Goal: Task Accomplishment & Management: Manage account settings

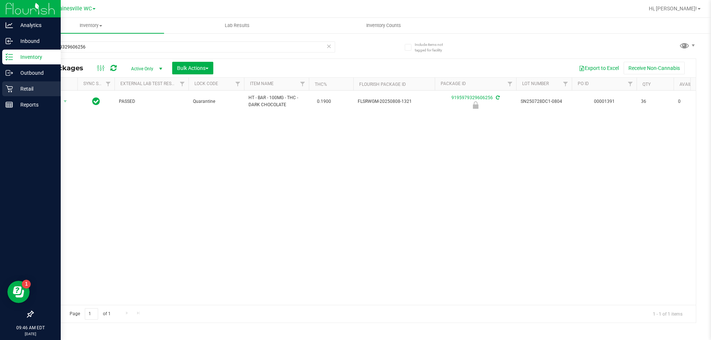
click at [15, 89] on p "Retail" at bounding box center [35, 88] width 44 height 9
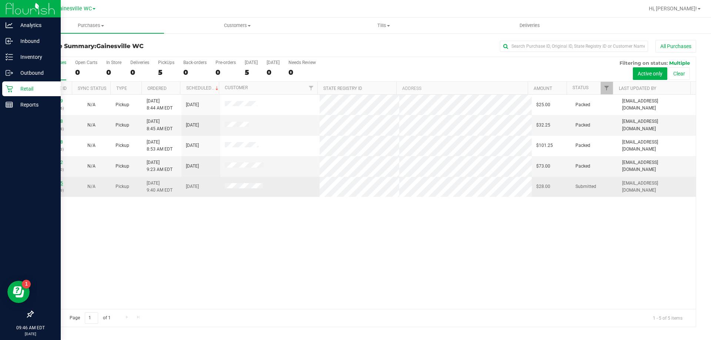
click at [55, 183] on link "12002165" at bounding box center [52, 183] width 21 height 5
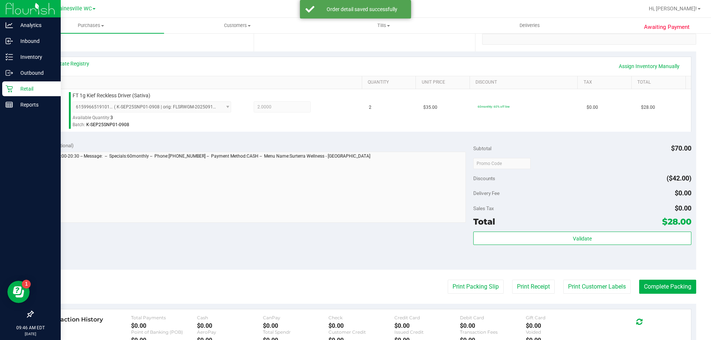
scroll to position [259, 0]
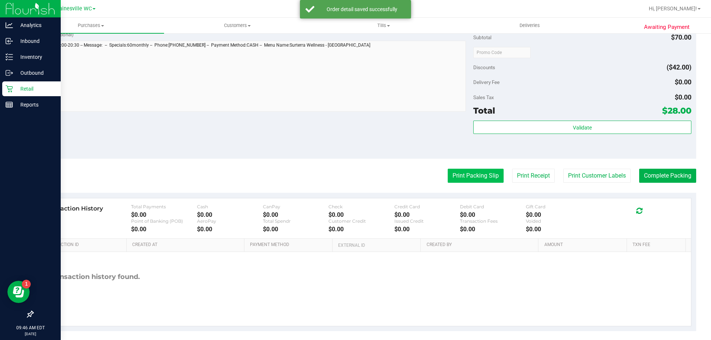
click at [460, 176] on button "Print Packing Slip" at bounding box center [476, 176] width 56 height 14
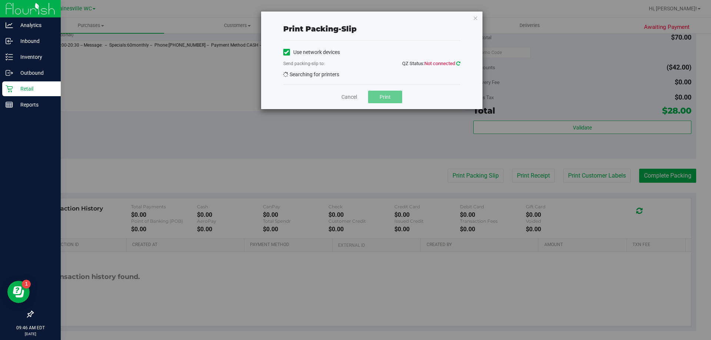
click at [456, 64] on icon at bounding box center [458, 63] width 4 height 5
click at [349, 98] on link "Cancel" at bounding box center [349, 97] width 16 height 8
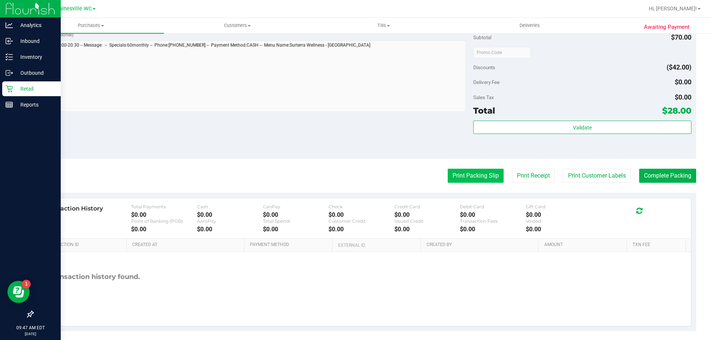
click at [462, 177] on button "Print Packing Slip" at bounding box center [476, 176] width 56 height 14
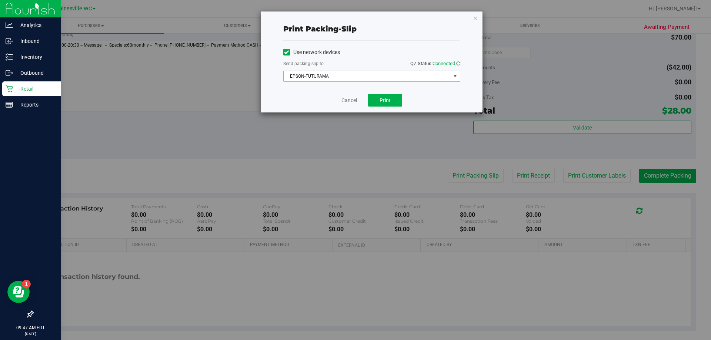
click at [383, 74] on span "EPSON-FUTURAMA" at bounding box center [367, 76] width 167 height 10
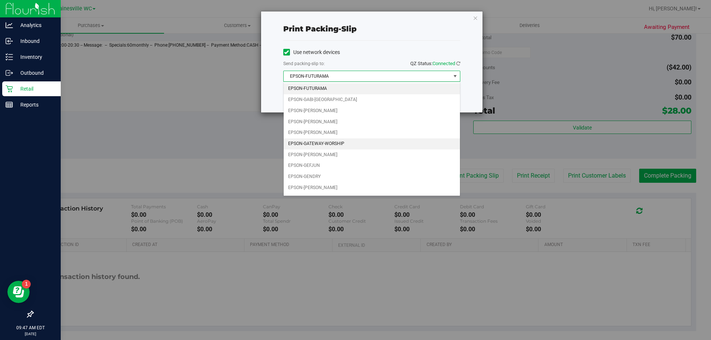
click at [331, 140] on li "EPSON-GATEWAY-WORSHIP" at bounding box center [372, 143] width 176 height 11
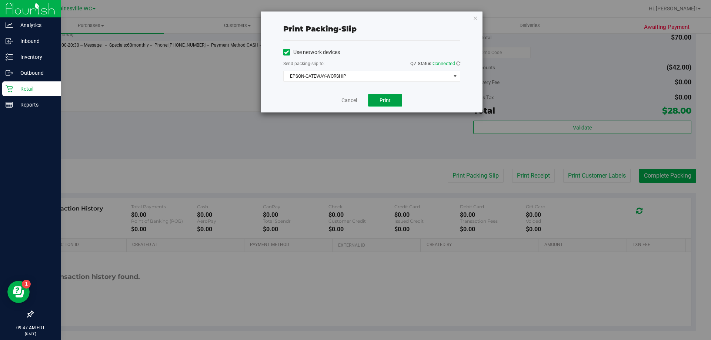
click at [397, 100] on button "Print" at bounding box center [385, 100] width 34 height 13
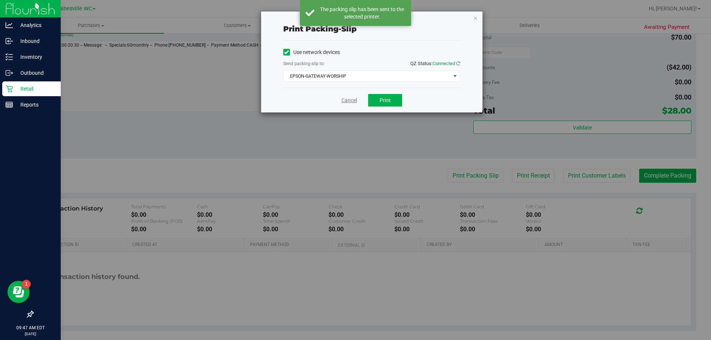
click at [348, 101] on link "Cancel" at bounding box center [349, 101] width 16 height 8
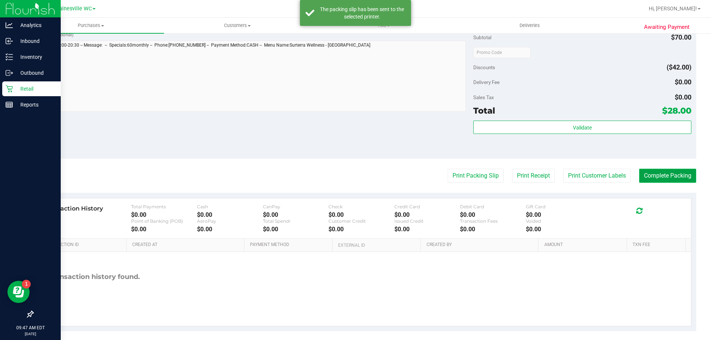
click at [642, 172] on button "Complete Packing" at bounding box center [667, 176] width 57 height 14
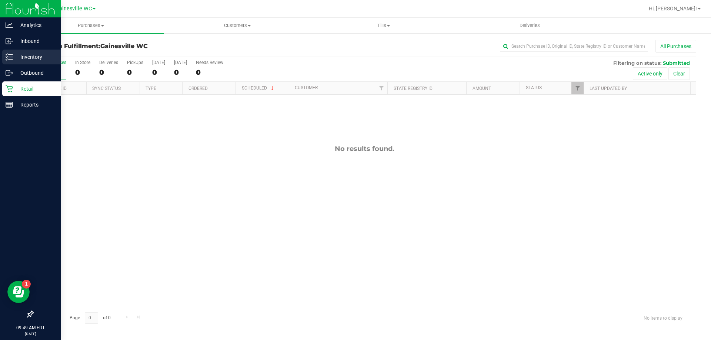
click at [39, 58] on p "Inventory" at bounding box center [35, 57] width 44 height 9
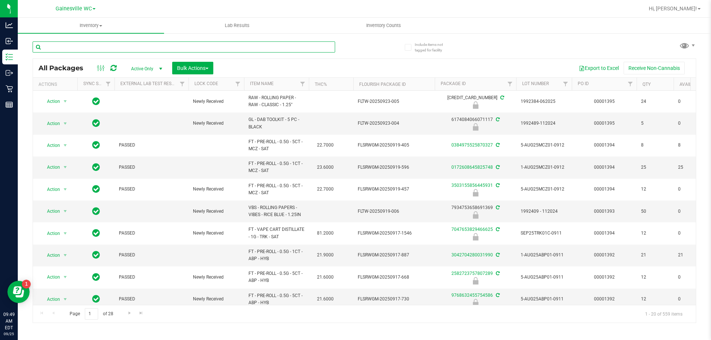
click at [139, 47] on input "text" at bounding box center [184, 46] width 303 height 11
type input "6845988738064630"
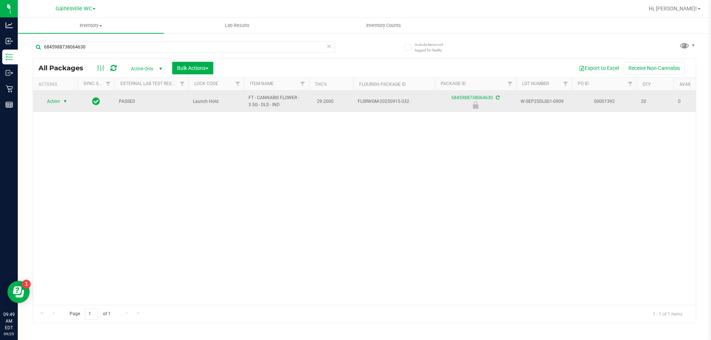
click at [54, 98] on span "Action" at bounding box center [50, 101] width 20 height 10
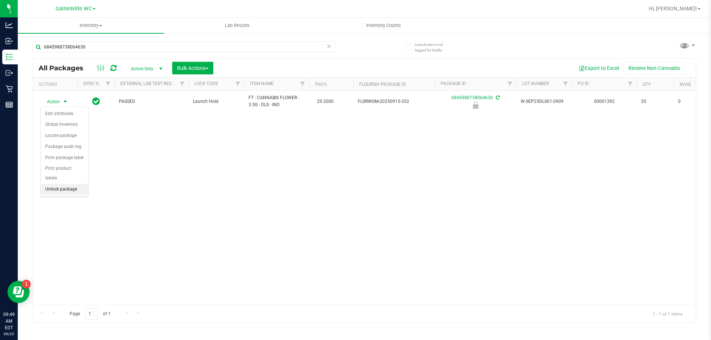
click at [58, 184] on li "Unlock package" at bounding box center [64, 189] width 47 height 11
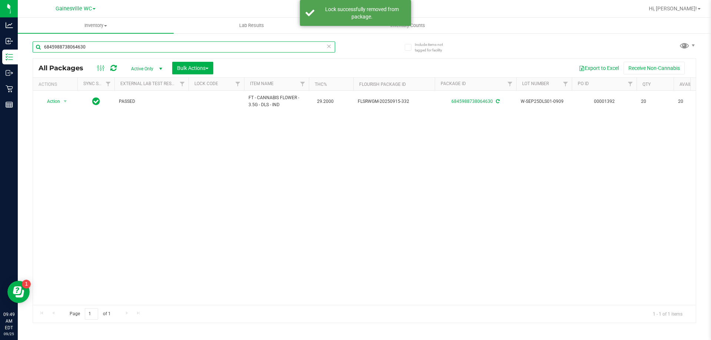
drag, startPoint x: 109, startPoint y: 46, endPoint x: 21, endPoint y: 50, distance: 88.6
click at [21, 50] on div "Include items not tagged for facility 6845988738064630 All Packages Active Only…" at bounding box center [364, 146] width 693 height 226
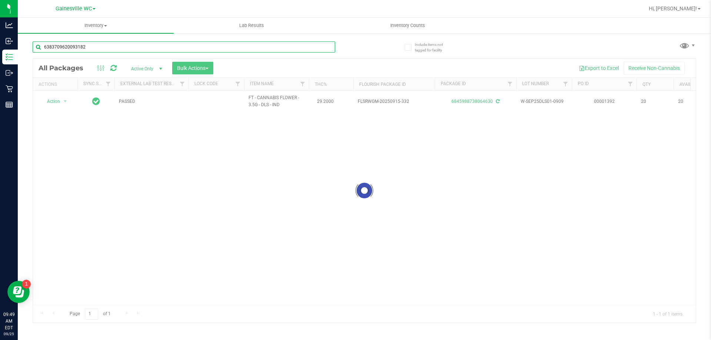
type input "6383709620093182"
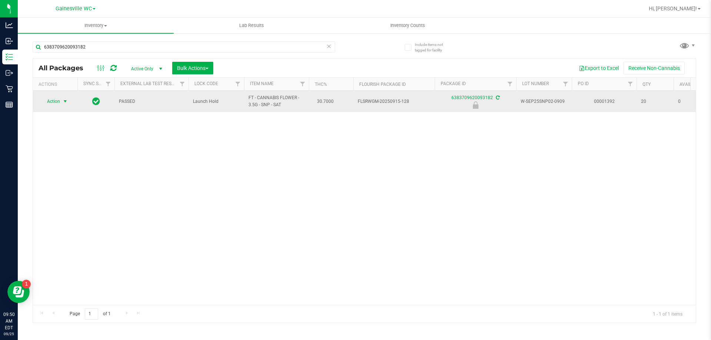
click at [59, 103] on span "Action" at bounding box center [50, 101] width 20 height 10
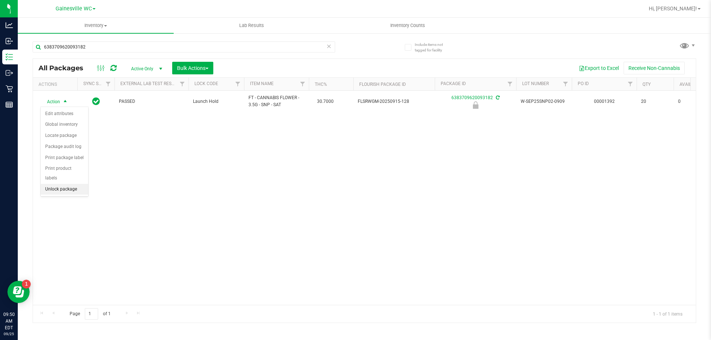
click at [53, 184] on li "Unlock package" at bounding box center [64, 189] width 47 height 11
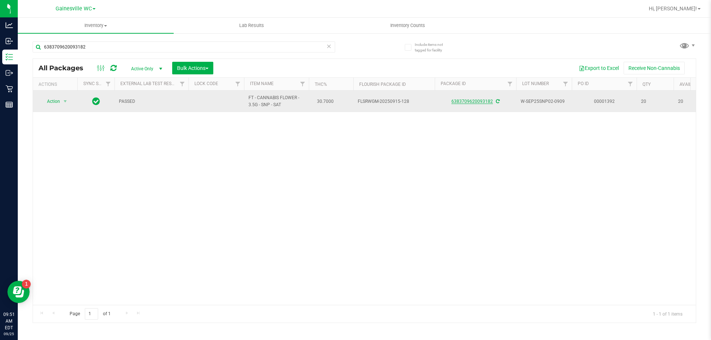
click at [490, 100] on link "6383709620093182" at bounding box center [471, 101] width 41 height 5
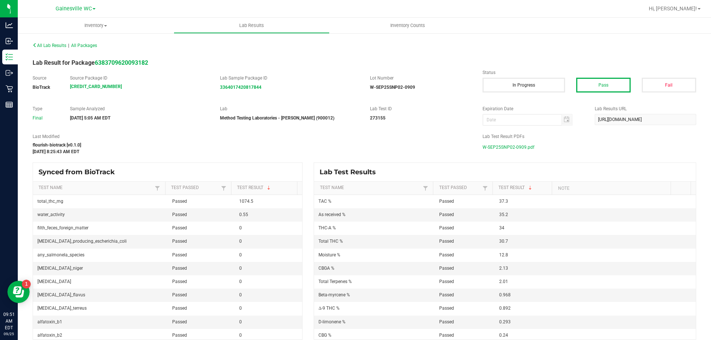
click at [509, 147] on span "W-SEP25SNP02-0909.pdf" at bounding box center [508, 147] width 52 height 11
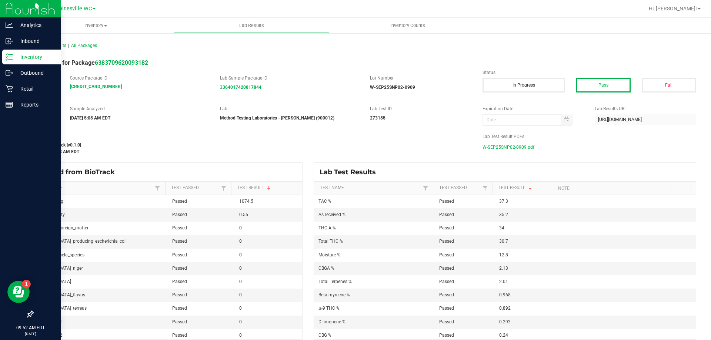
click at [20, 57] on p "Inventory" at bounding box center [35, 57] width 44 height 9
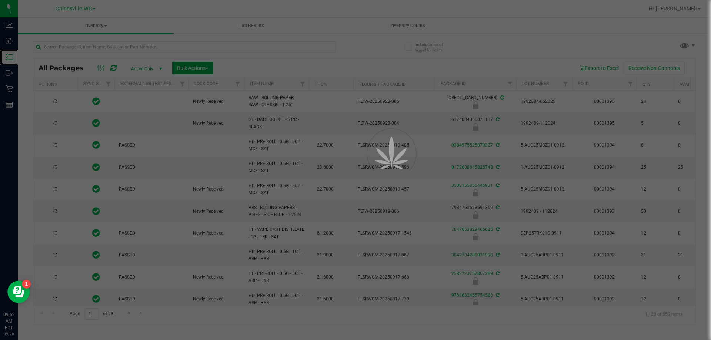
type input "[DATE]"
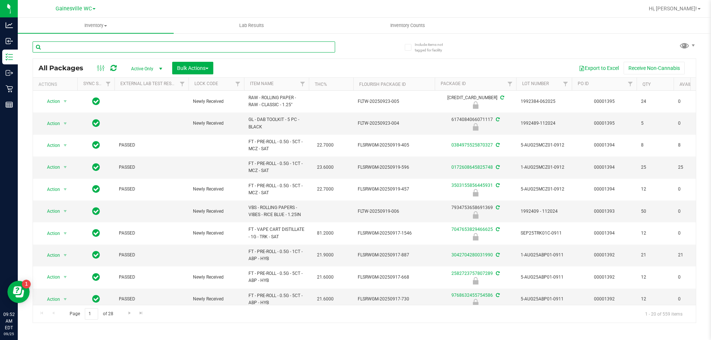
click at [79, 48] on input "text" at bounding box center [184, 46] width 303 height 11
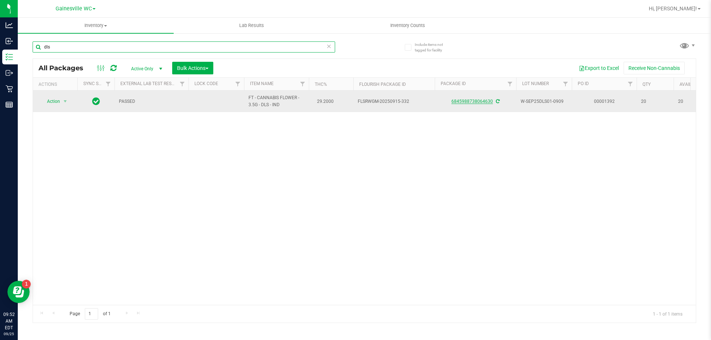
type input "dls"
click at [472, 100] on link "6845988738064630" at bounding box center [471, 101] width 41 height 5
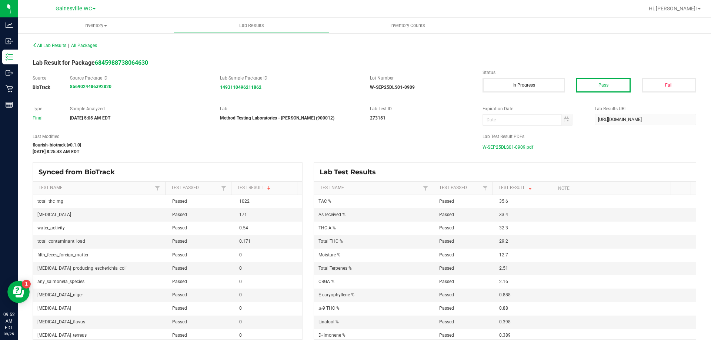
click at [505, 147] on span "W-SEP25DLS01-0909.pdf" at bounding box center [507, 147] width 51 height 11
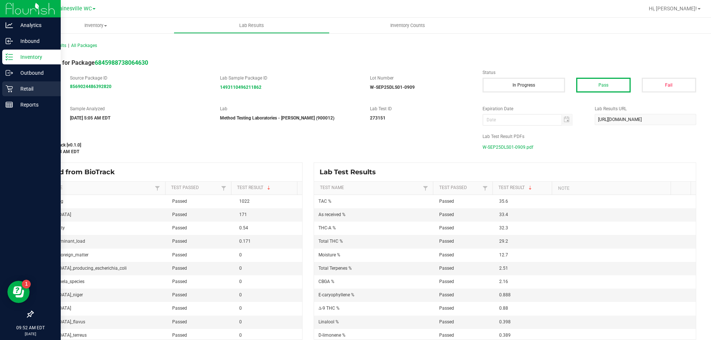
click at [46, 88] on p "Retail" at bounding box center [35, 88] width 44 height 9
